Goal: Find specific page/section: Find specific page/section

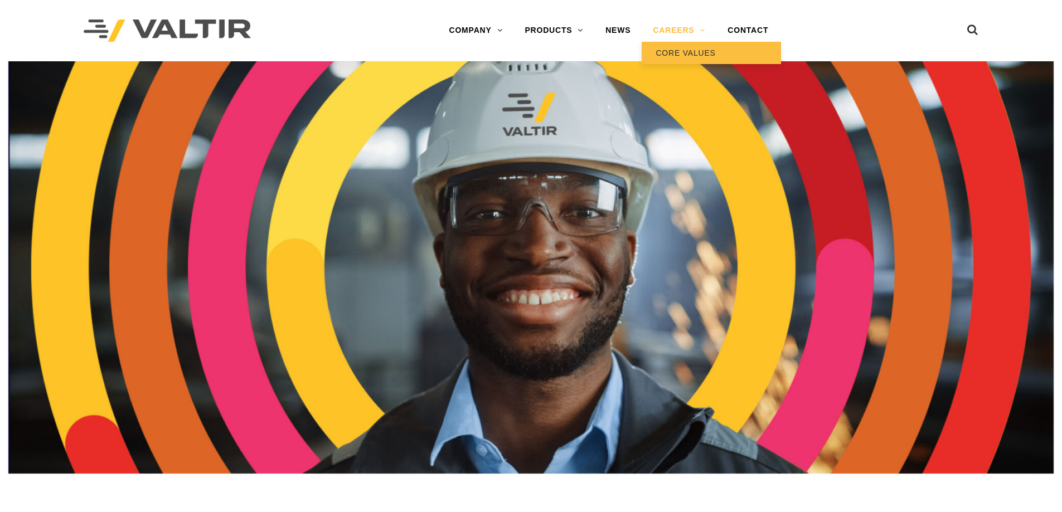
click at [691, 50] on link "CORE VALUES" at bounding box center [711, 53] width 139 height 22
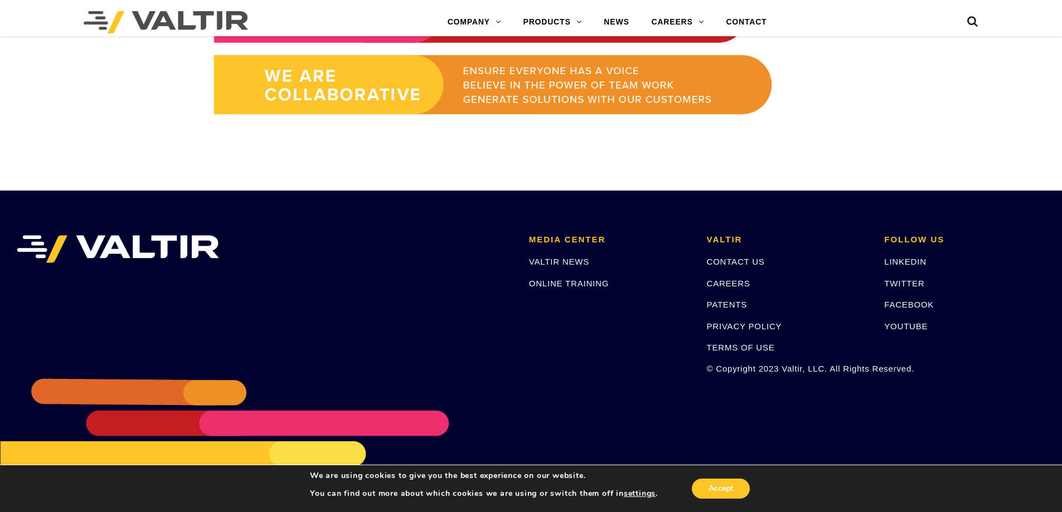
scroll to position [994, 0]
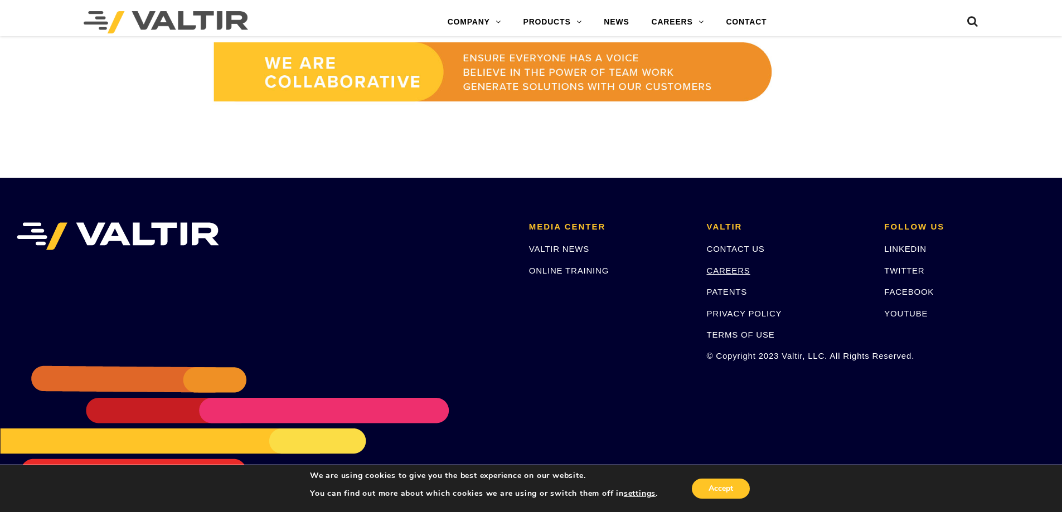
click at [733, 266] on link "CAREERS" at bounding box center [728, 270] width 43 height 9
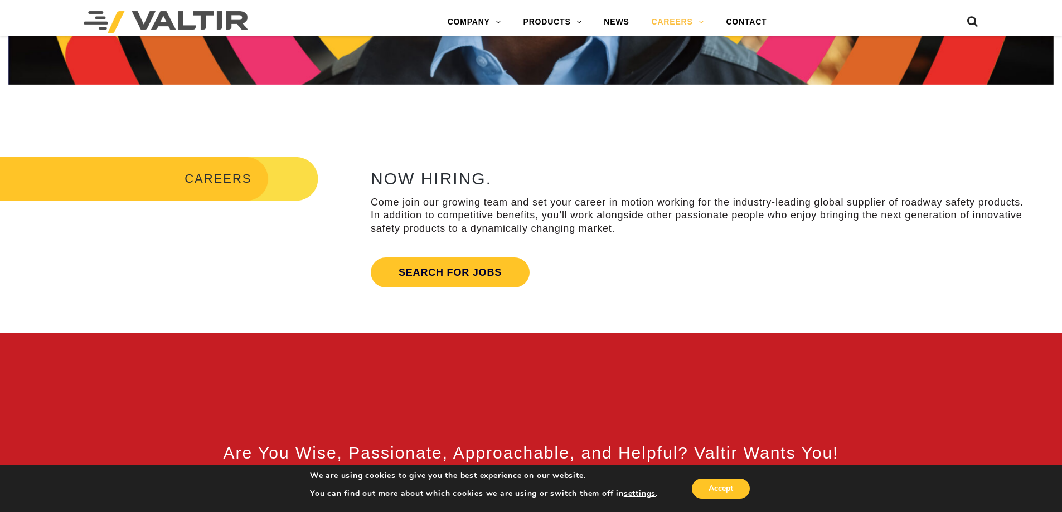
scroll to position [390, 0]
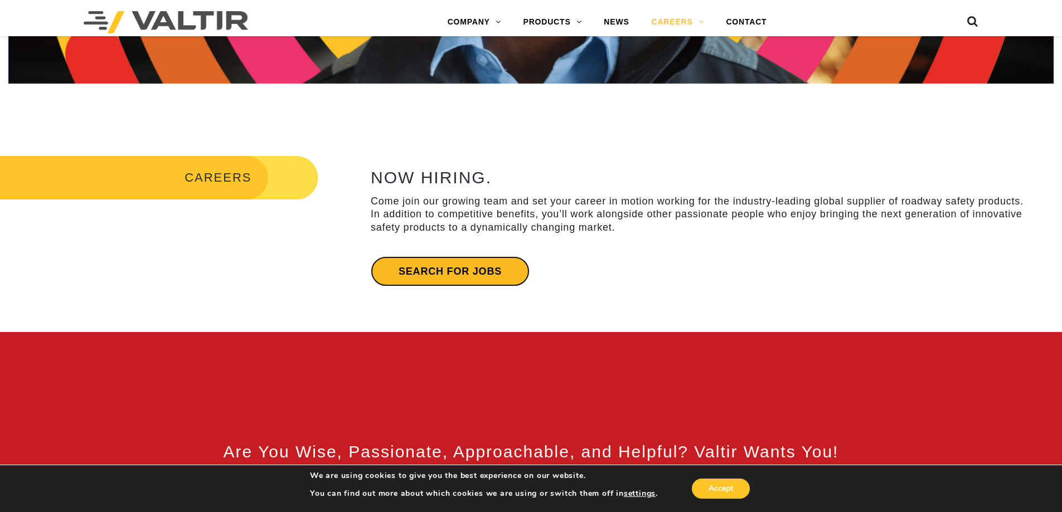
click at [439, 268] on link "Search for jobs" at bounding box center [450, 272] width 159 height 30
